Goal: Task Accomplishment & Management: Complete application form

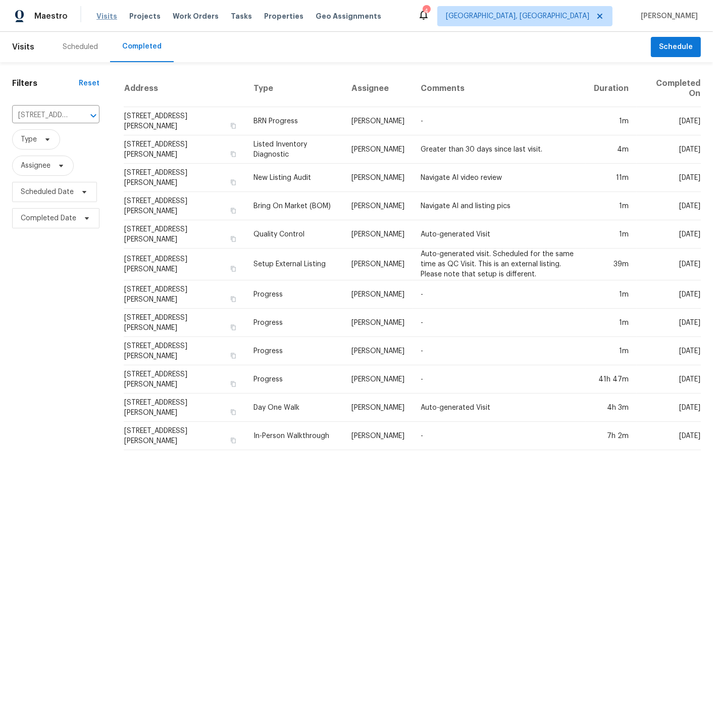
click at [109, 16] on span "Visits" at bounding box center [106, 16] width 21 height 10
click at [89, 45] on div "Scheduled" at bounding box center [80, 47] width 35 height 10
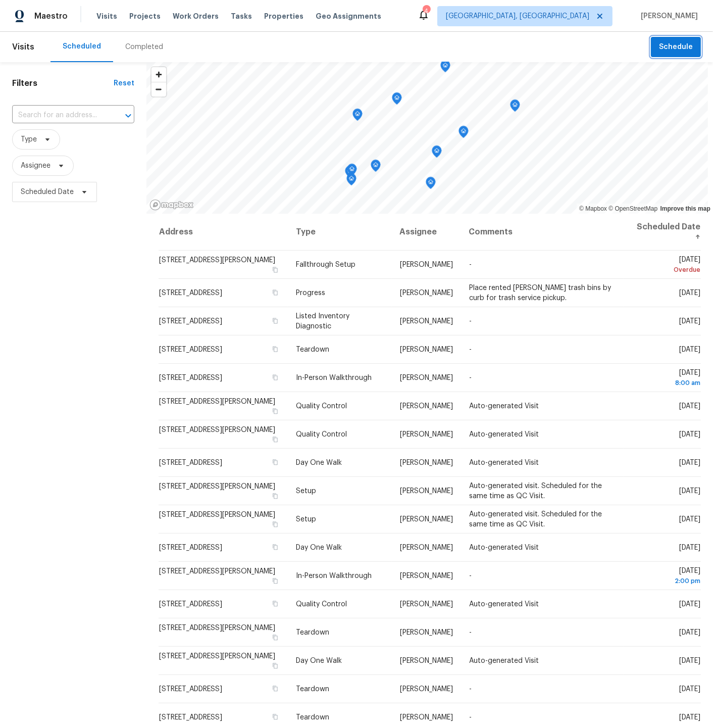
click at [671, 45] on span "Schedule" at bounding box center [676, 47] width 34 height 13
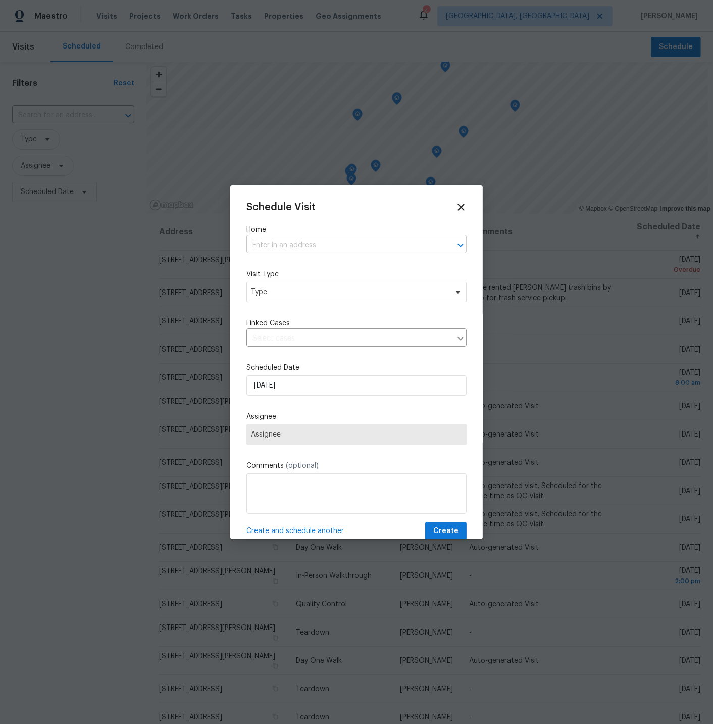
click at [284, 242] on input "text" at bounding box center [343, 245] width 192 height 16
type input "5410"
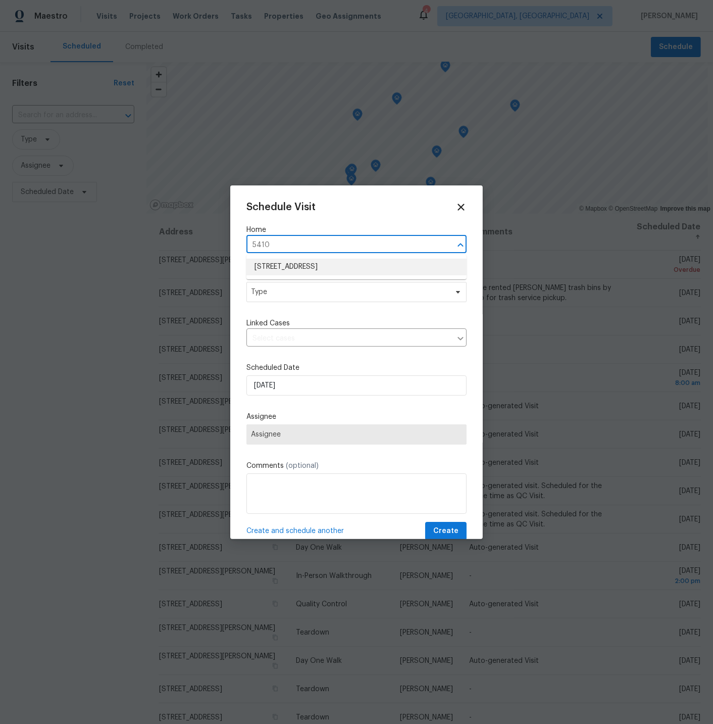
click at [288, 263] on li "[STREET_ADDRESS]" at bounding box center [357, 267] width 220 height 17
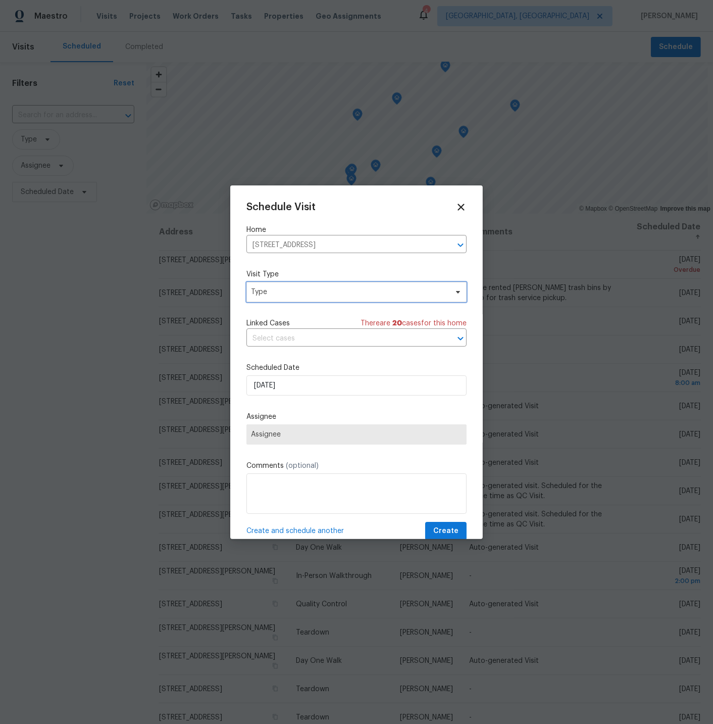
click at [288, 291] on span "Type" at bounding box center [349, 292] width 197 height 10
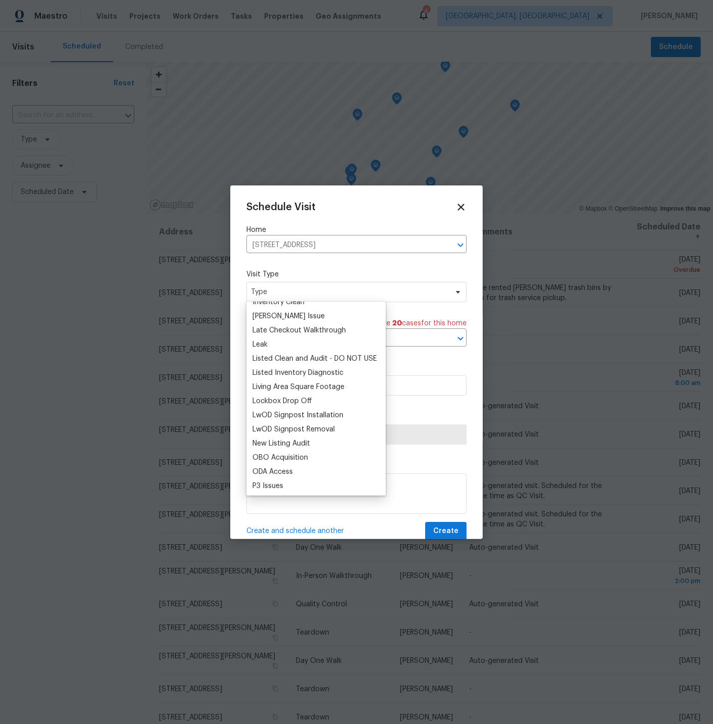
scroll to position [438, 0]
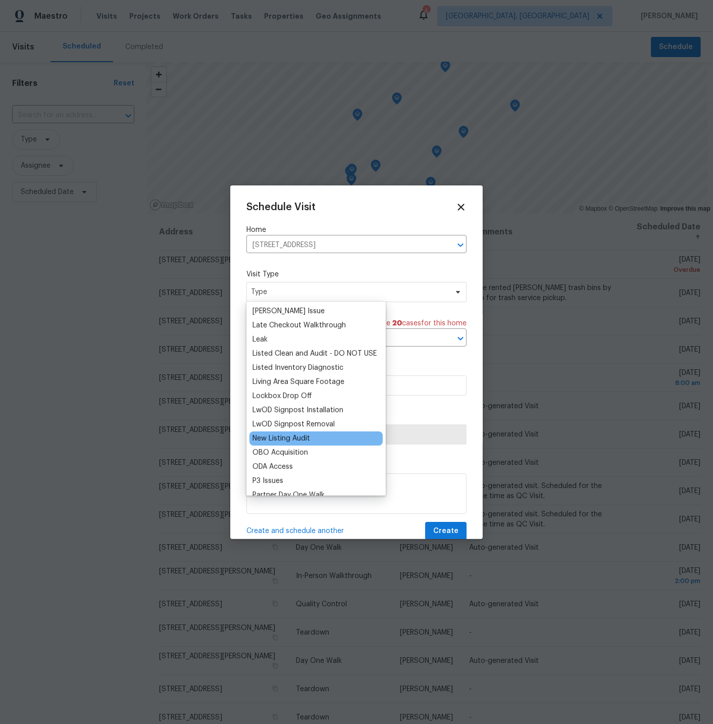
click at [288, 437] on div "New Listing Audit" at bounding box center [282, 438] width 58 height 10
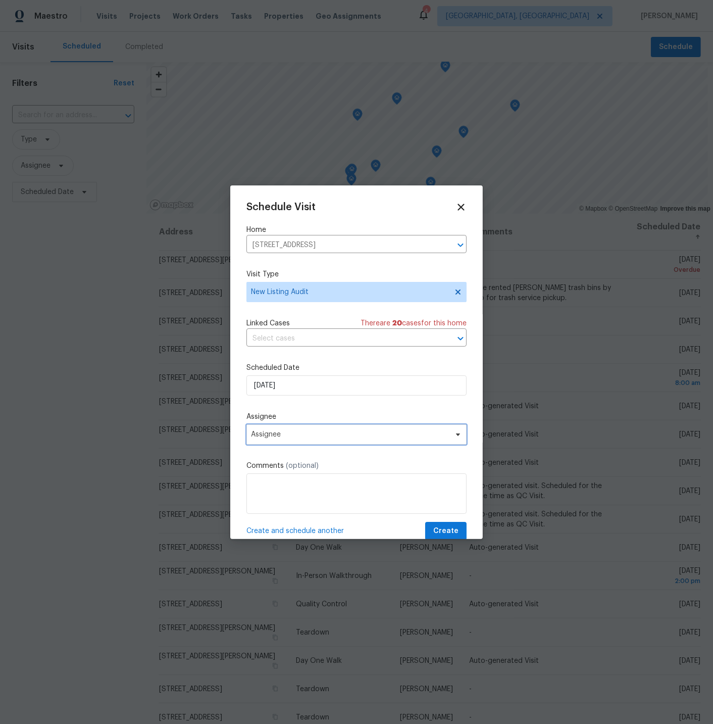
click at [288, 433] on span "Assignee" at bounding box center [350, 434] width 198 height 8
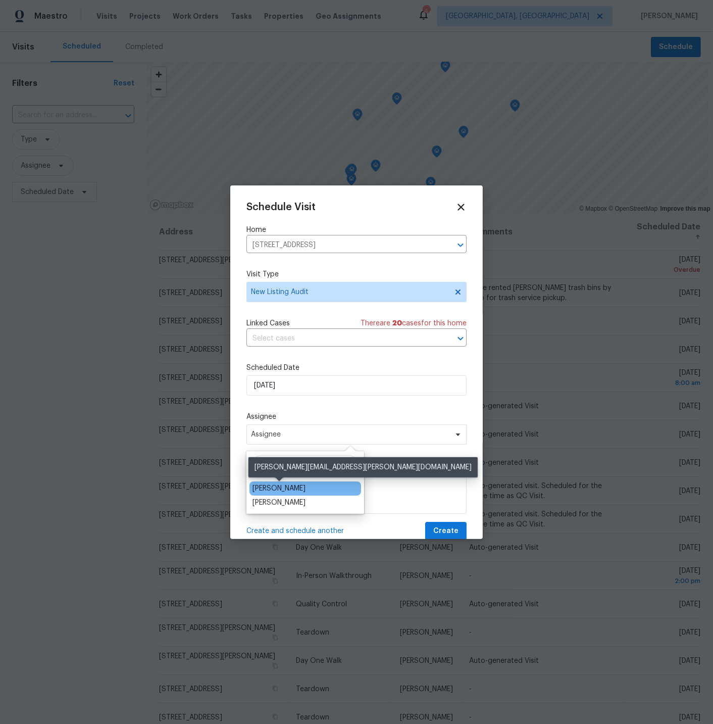
type input "[PERSON_NAME]"
click at [292, 486] on div "[PERSON_NAME]" at bounding box center [279, 488] width 53 height 10
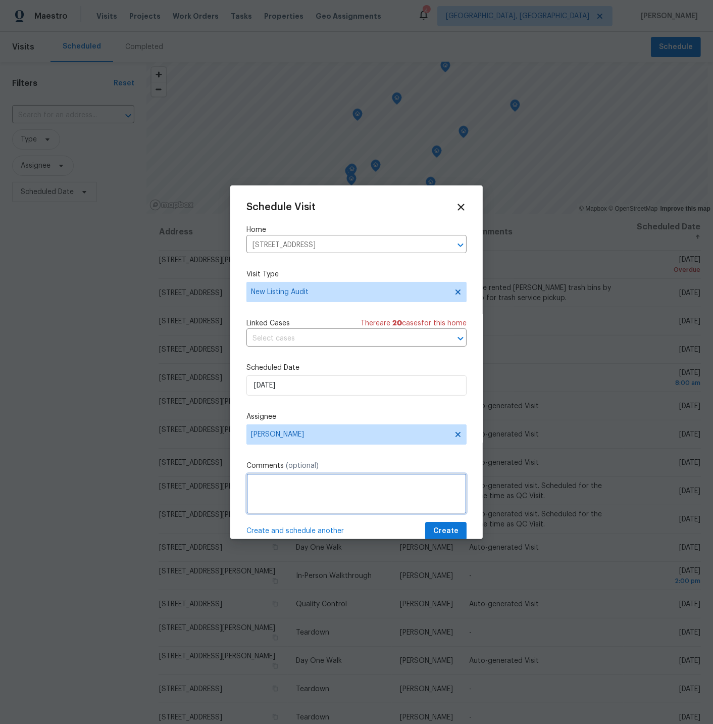
click at [283, 481] on textarea at bounding box center [357, 493] width 220 height 40
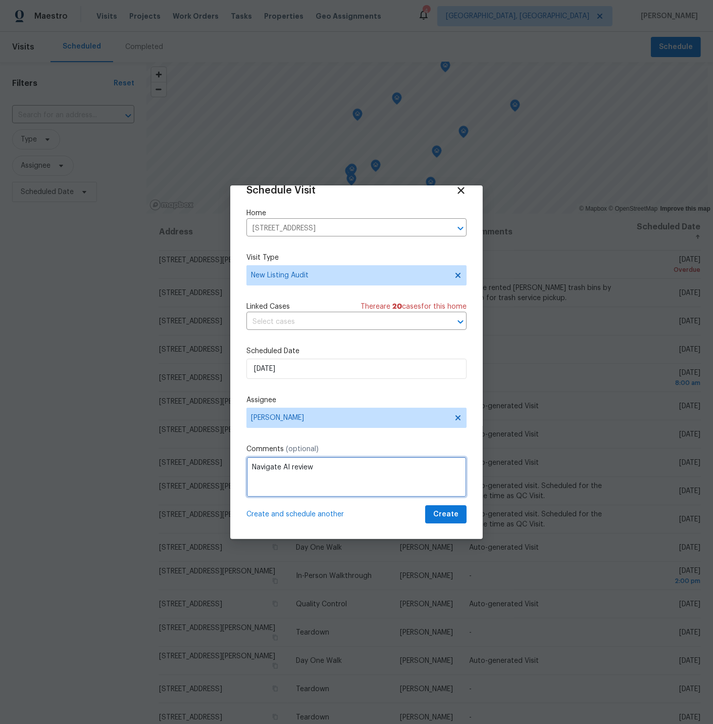
type textarea "Navigate AI review"
click at [307, 512] on span "Create and schedule another" at bounding box center [295, 514] width 97 height 10
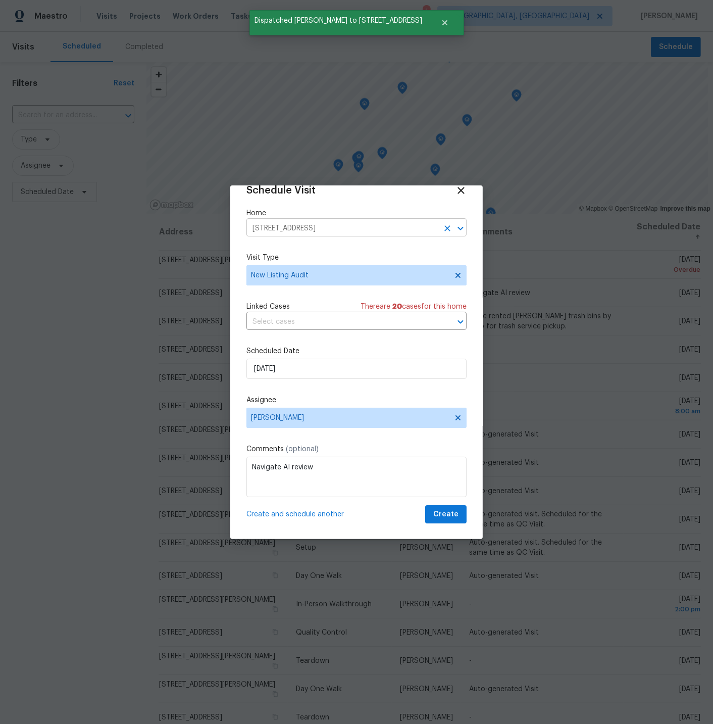
click at [447, 225] on icon "Clear" at bounding box center [448, 228] width 10 height 10
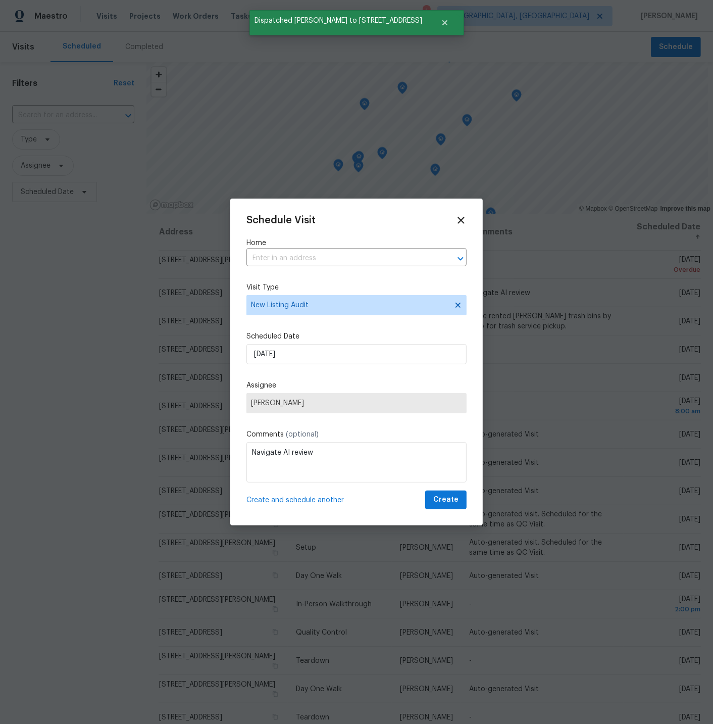
scroll to position [0, 0]
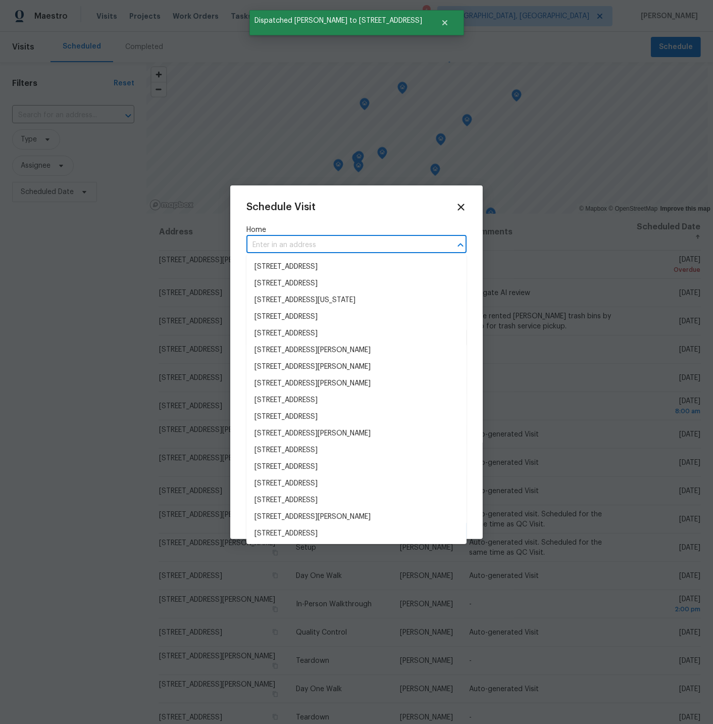
click at [309, 242] on input "text" at bounding box center [343, 245] width 192 height 16
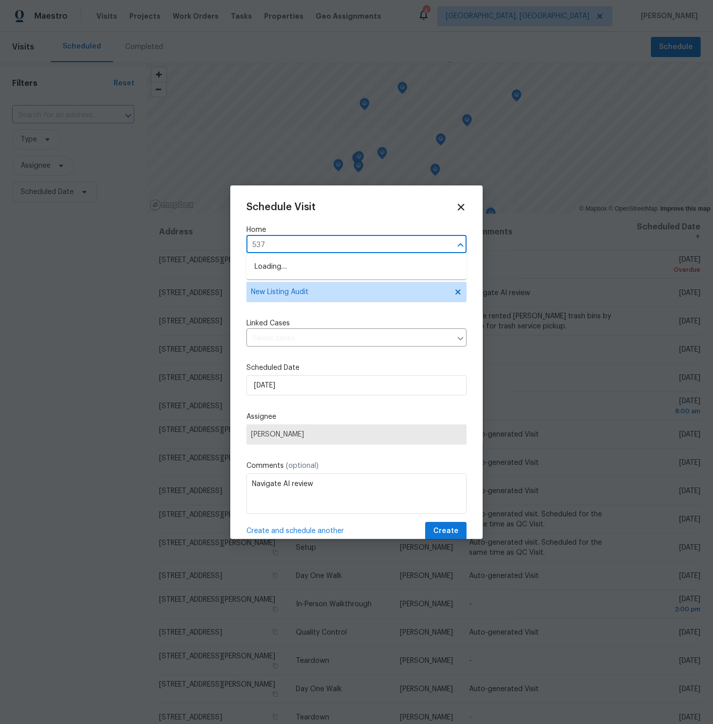
type input "5375"
click at [310, 267] on li "[STREET_ADDRESS]" at bounding box center [357, 267] width 220 height 17
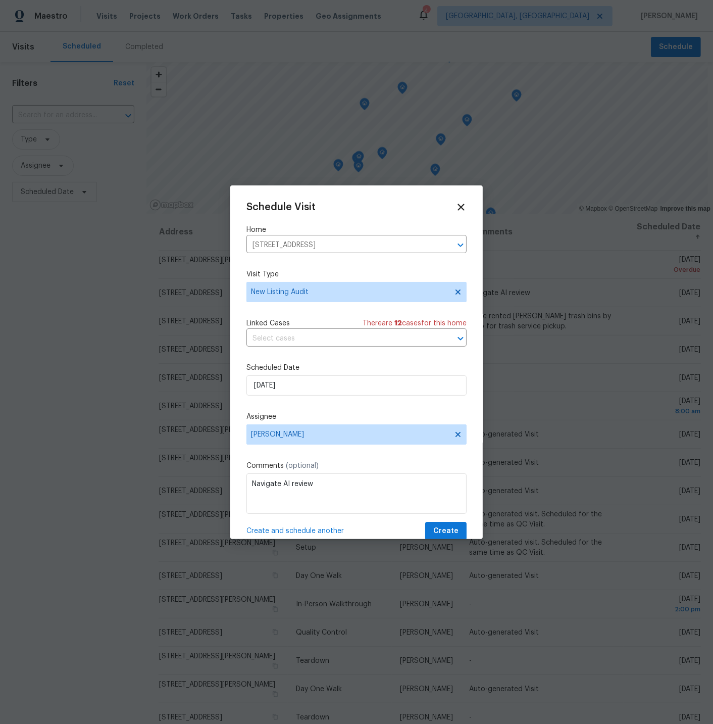
click at [304, 528] on span "Create and schedule another" at bounding box center [295, 531] width 97 height 10
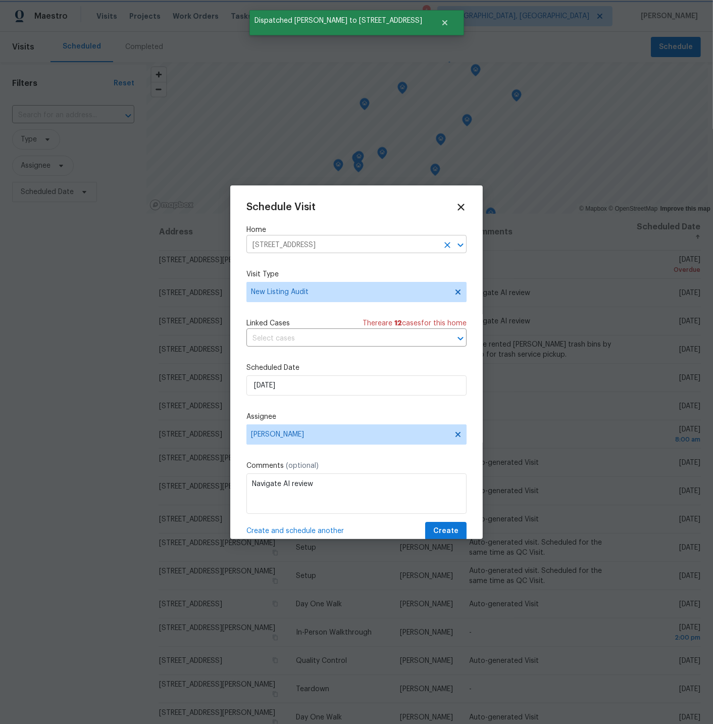
click at [446, 241] on icon "Clear" at bounding box center [448, 245] width 10 height 10
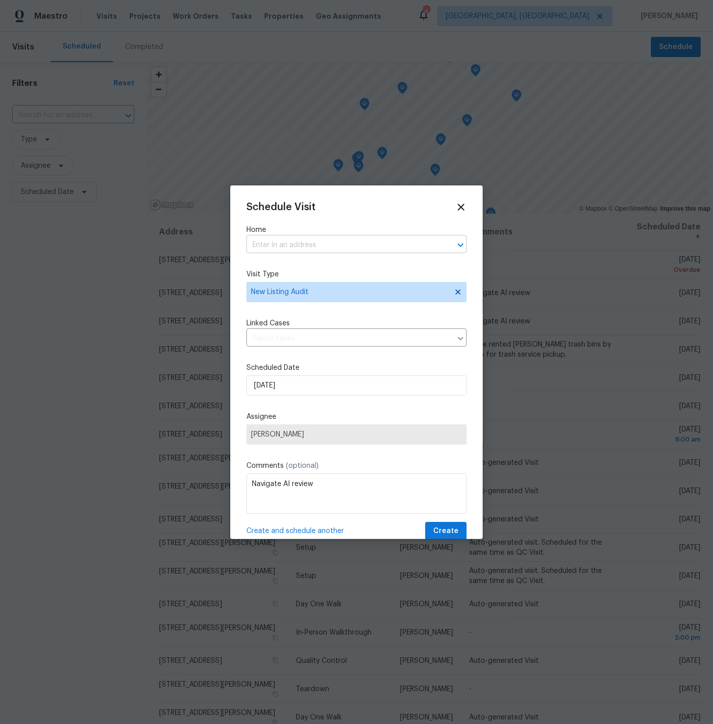
click at [285, 245] on input "text" at bounding box center [343, 245] width 192 height 16
type input "591"
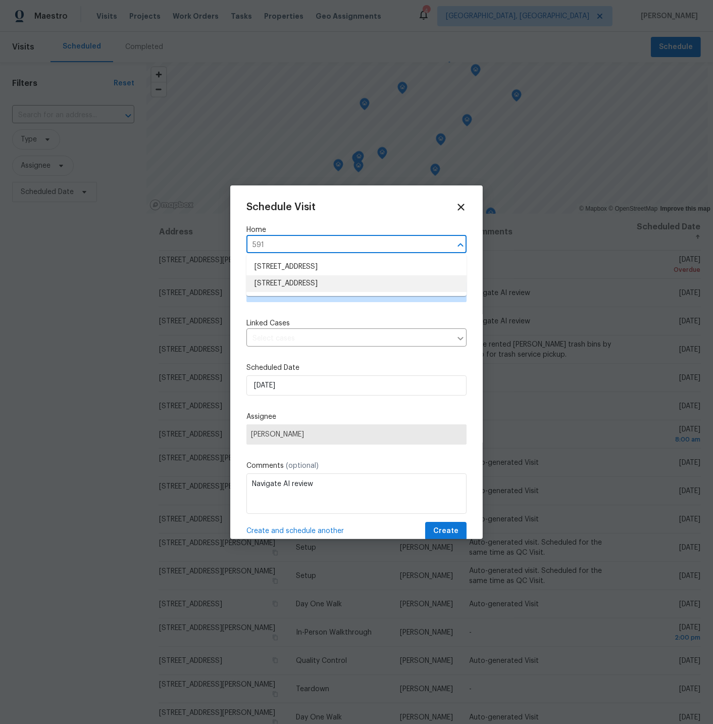
click at [279, 281] on li "[STREET_ADDRESS]" at bounding box center [357, 283] width 220 height 17
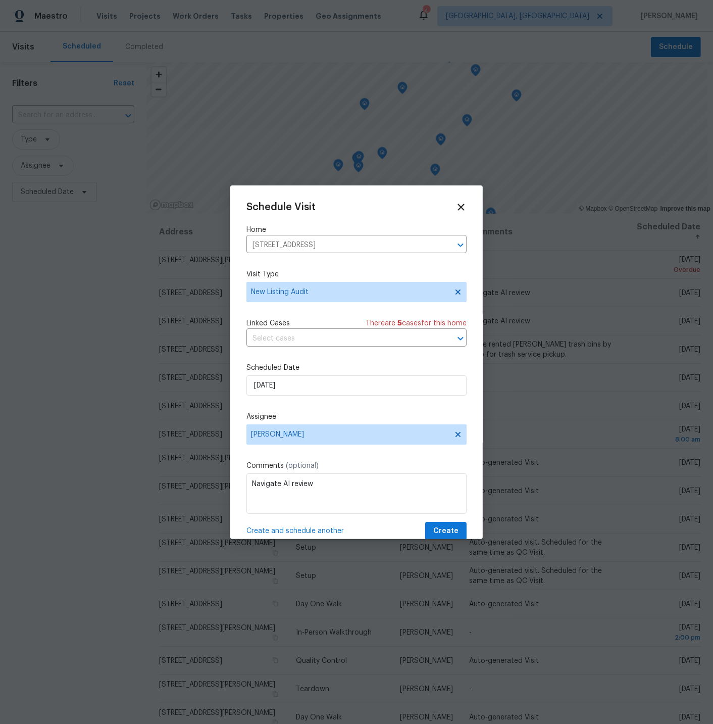
click at [306, 529] on span "Create and schedule another" at bounding box center [295, 531] width 97 height 10
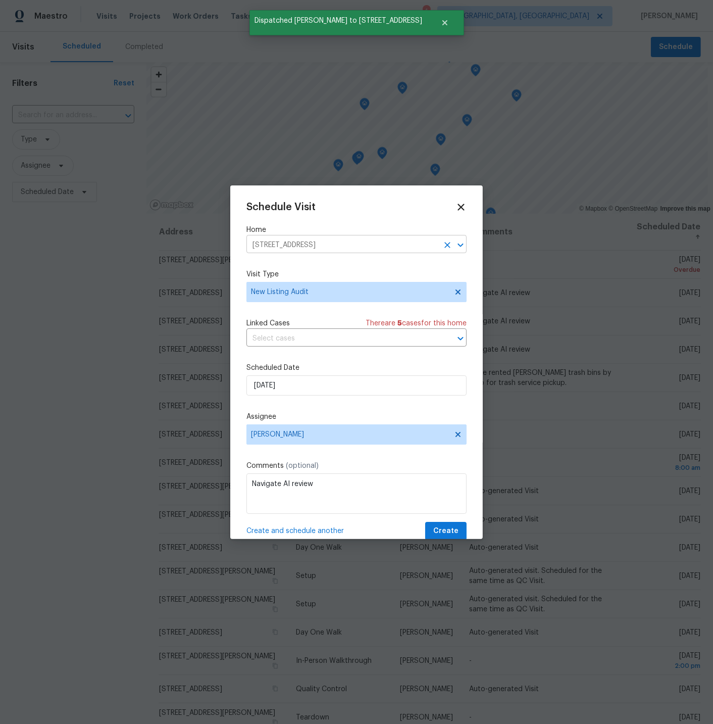
click at [446, 244] on icon "Clear" at bounding box center [448, 245] width 6 height 6
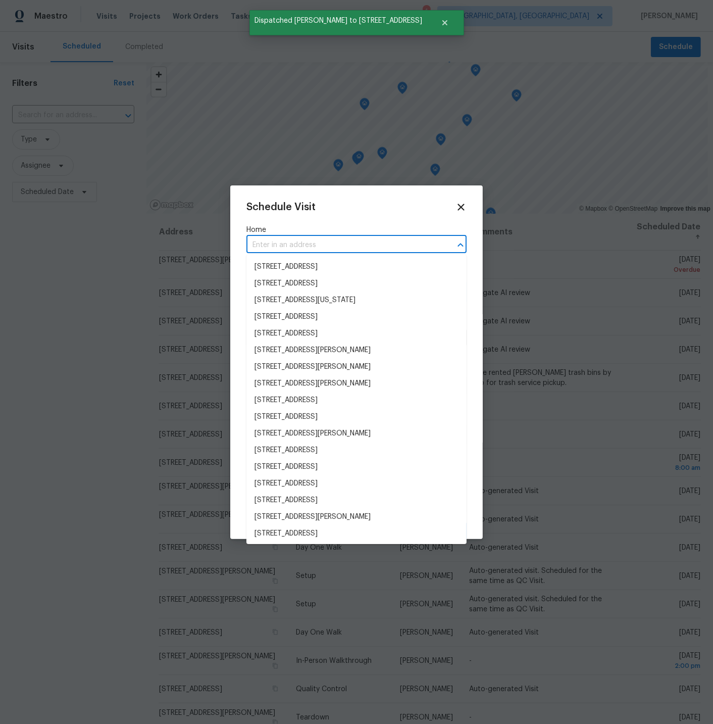
click at [327, 244] on input "text" at bounding box center [343, 245] width 192 height 16
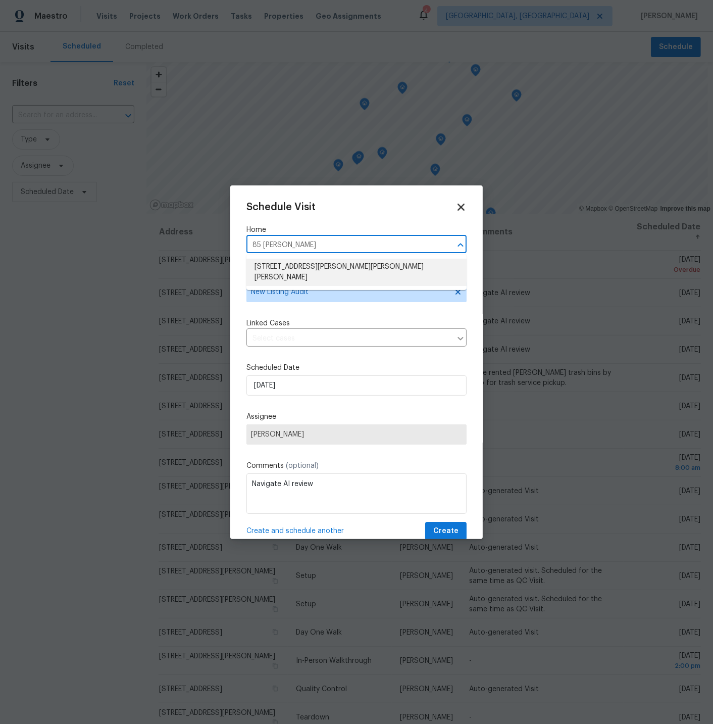
type input "85 [PERSON_NAME]"
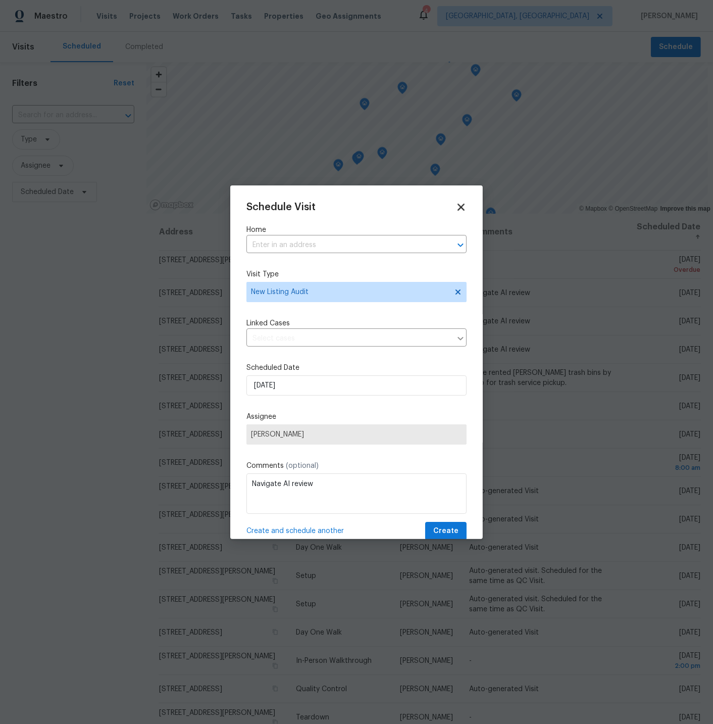
click at [461, 205] on icon at bounding box center [461, 207] width 12 height 12
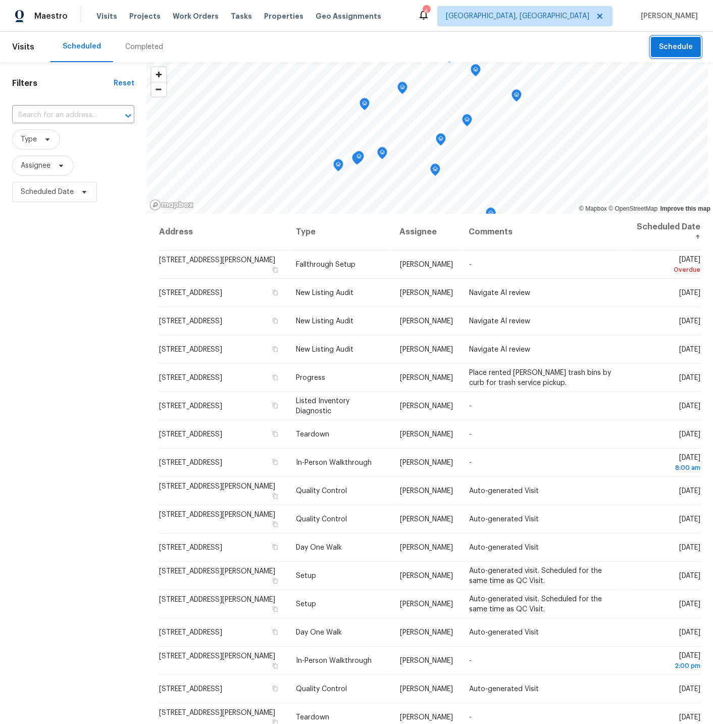
click at [677, 45] on span "Schedule" at bounding box center [676, 47] width 34 height 13
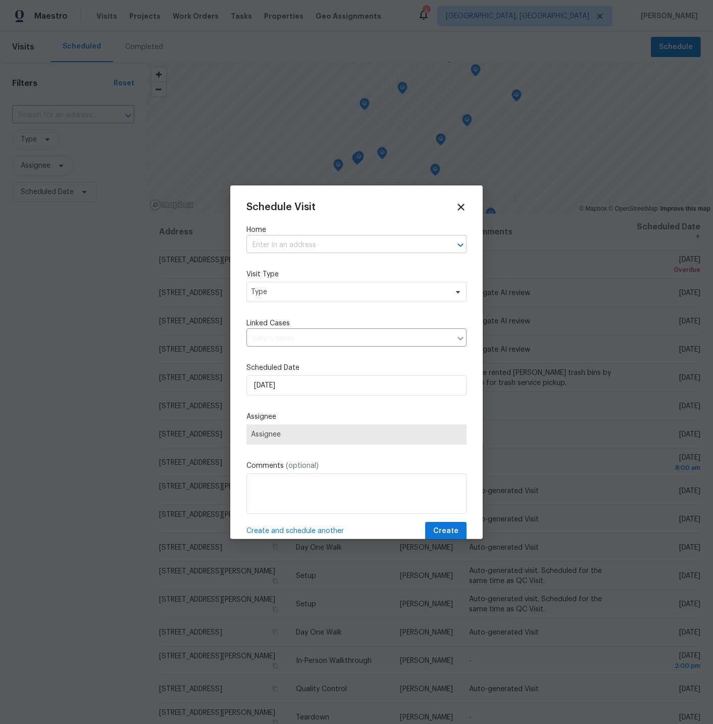
click at [271, 243] on input "text" at bounding box center [343, 245] width 192 height 16
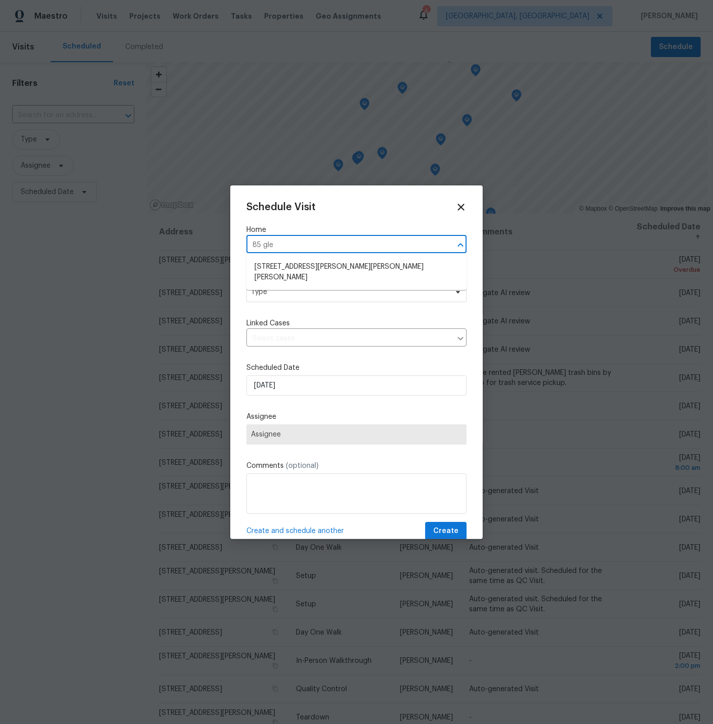
type input "85 [PERSON_NAME]"
click at [297, 266] on li "[STREET_ADDRESS][PERSON_NAME][PERSON_NAME][PERSON_NAME]" at bounding box center [357, 272] width 220 height 27
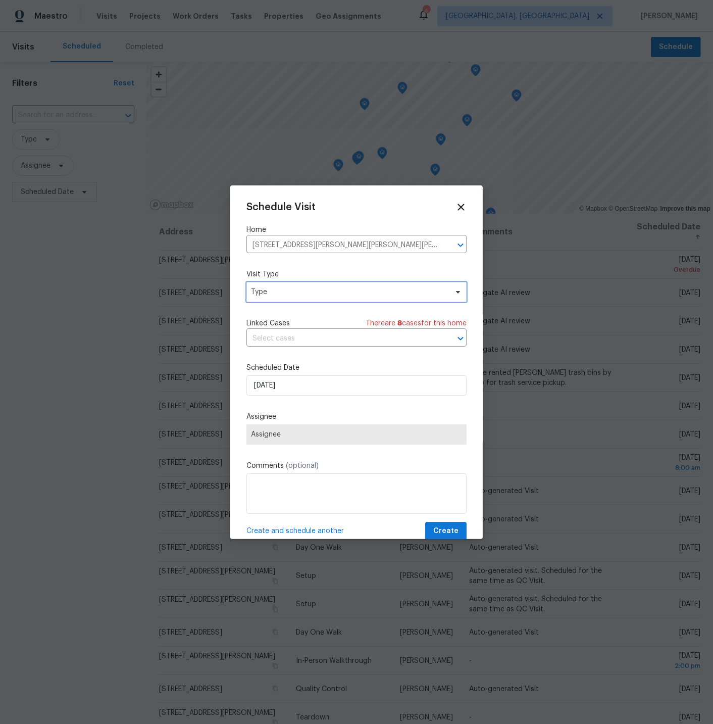
click at [283, 289] on span "Type" at bounding box center [349, 292] width 197 height 10
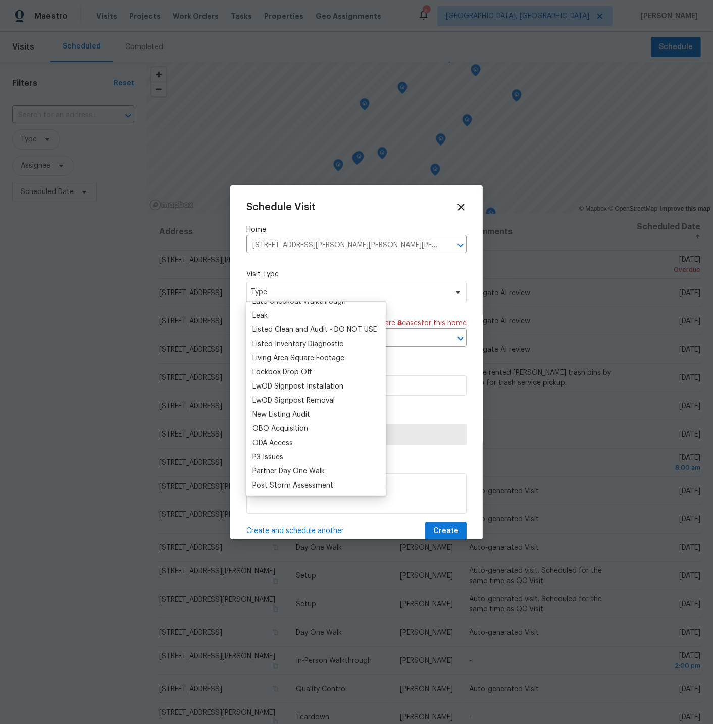
scroll to position [467, 0]
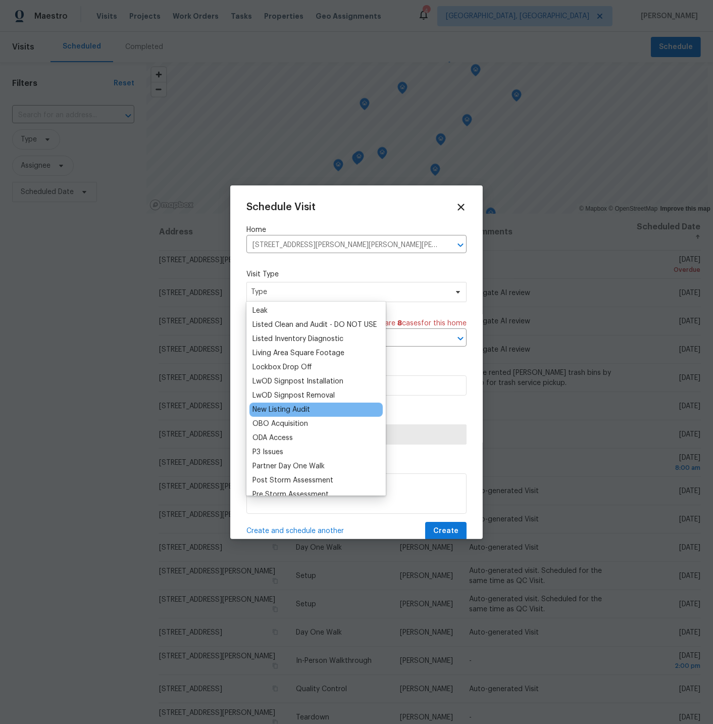
click at [280, 407] on div "New Listing Audit" at bounding box center [282, 410] width 58 height 10
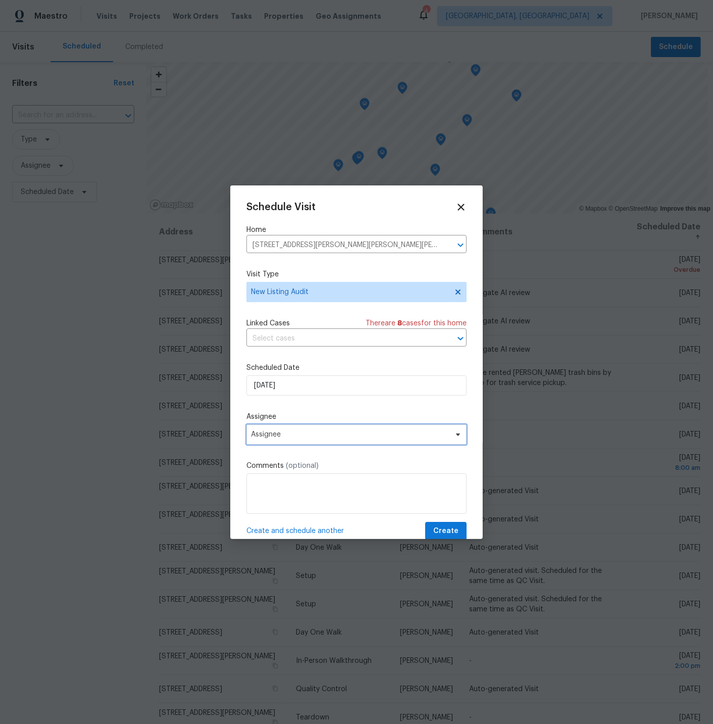
click at [291, 434] on span "Assignee" at bounding box center [350, 434] width 198 height 8
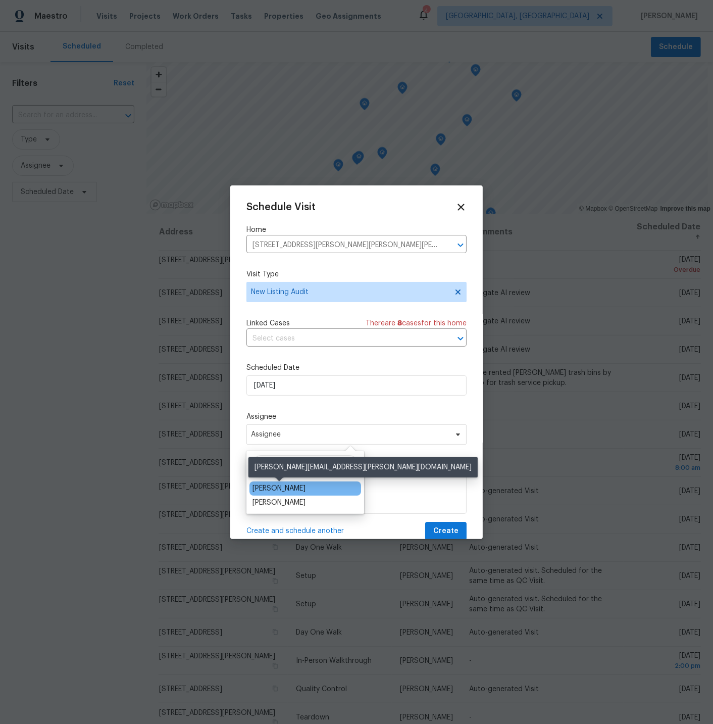
type input "[PERSON_NAME]"
click at [282, 487] on div "[PERSON_NAME]" at bounding box center [279, 488] width 53 height 10
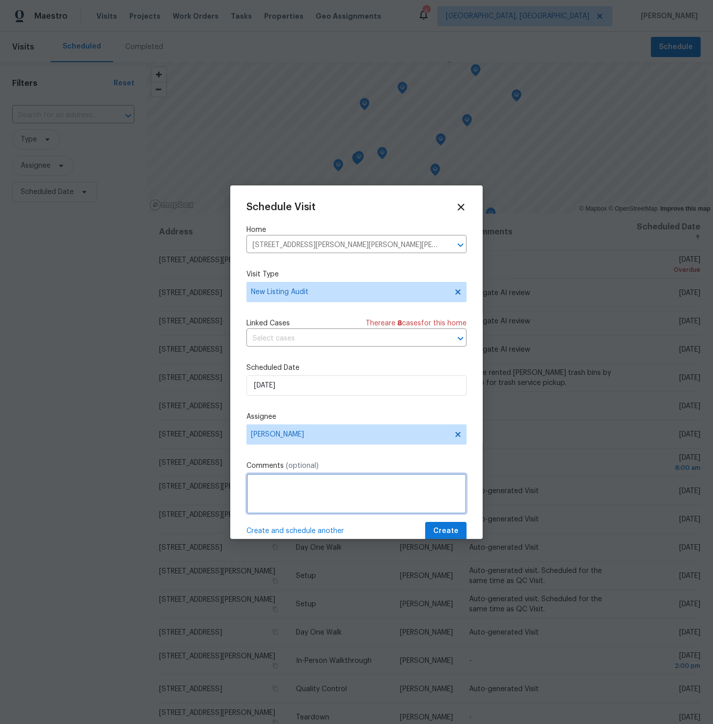
click at [296, 483] on textarea at bounding box center [357, 493] width 220 height 40
type textarea "navigate AI video review."
click at [443, 527] on span "Create" at bounding box center [445, 531] width 25 height 13
